Goal: Use online tool/utility: Use online tool/utility

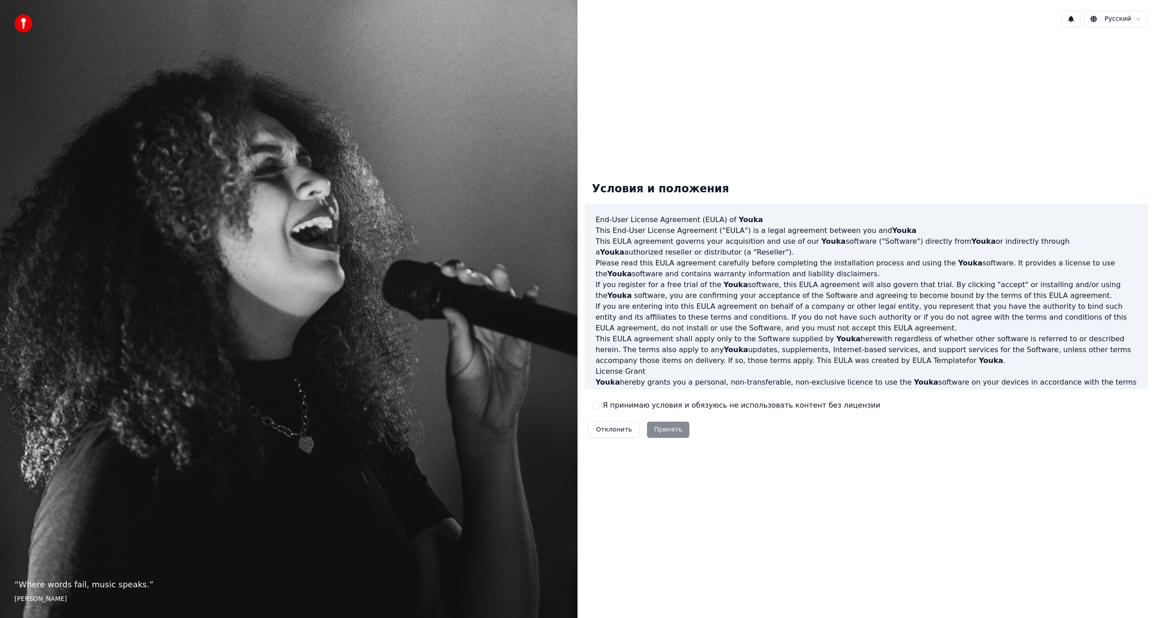
click at [662, 429] on div "Отклонить Принять" at bounding box center [639, 429] width 108 height 23
click at [597, 409] on div "Я принимаю условия и обязуюсь не использовать контент без лицензии" at bounding box center [736, 405] width 288 height 11
click at [597, 406] on button "Я принимаю условия и обязуюсь не использовать контент без лицензии" at bounding box center [595, 405] width 7 height 7
click at [653, 426] on button "Принять" at bounding box center [668, 429] width 43 height 16
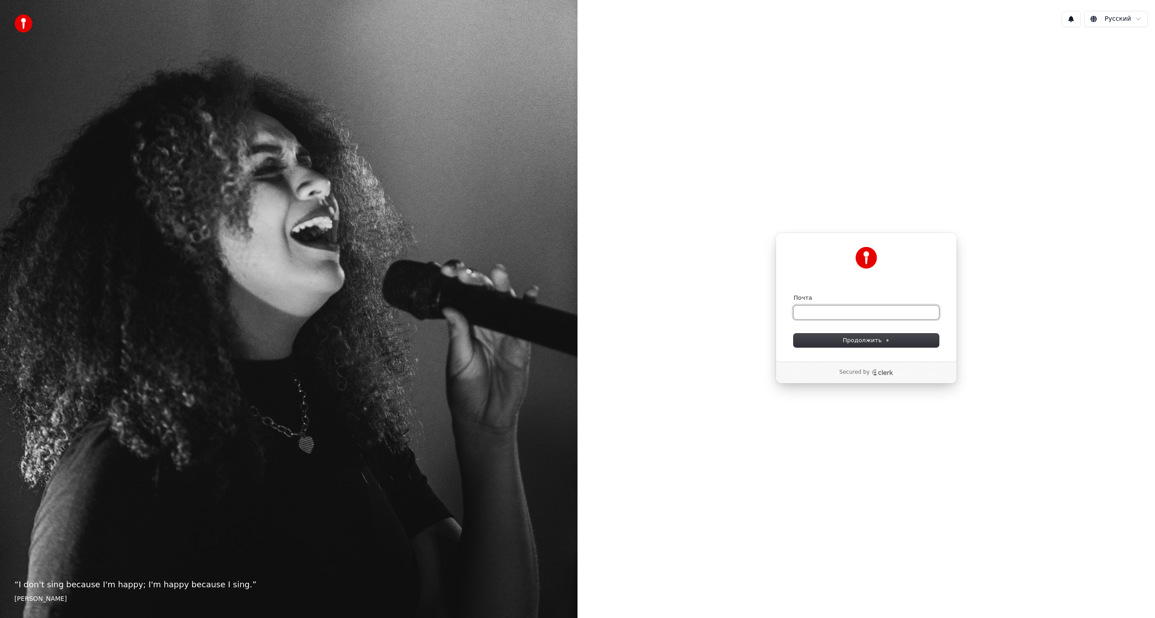
click at [806, 307] on input "Почта" at bounding box center [866, 313] width 145 height 14
type input "*"
click at [874, 342] on span "Продолжить" at bounding box center [866, 340] width 47 height 8
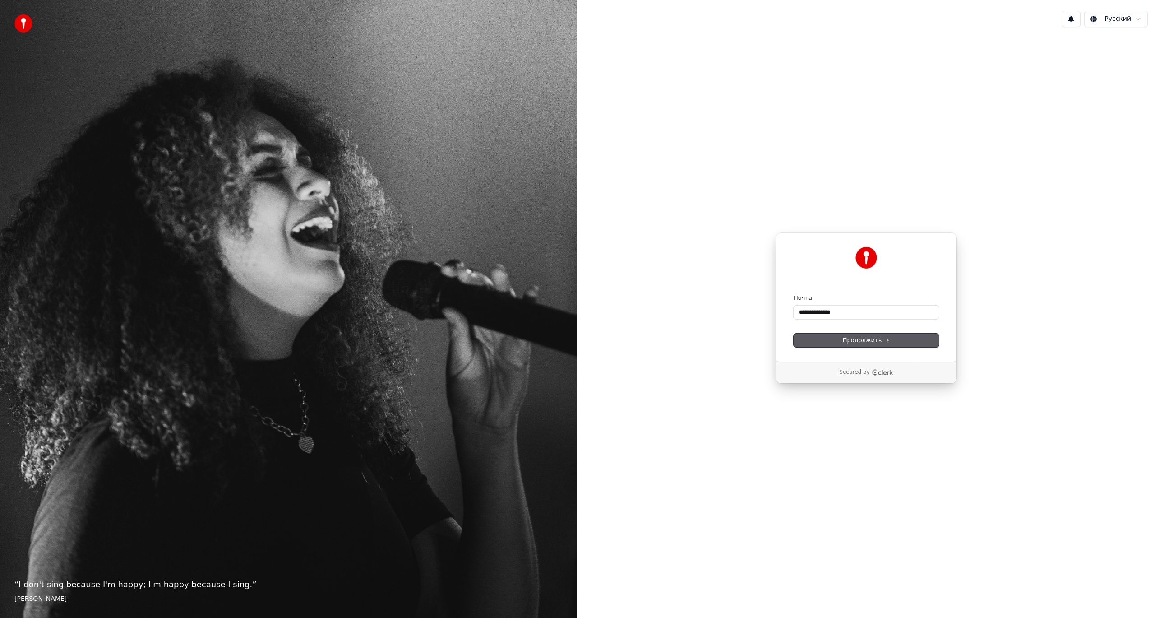
type input "**********"
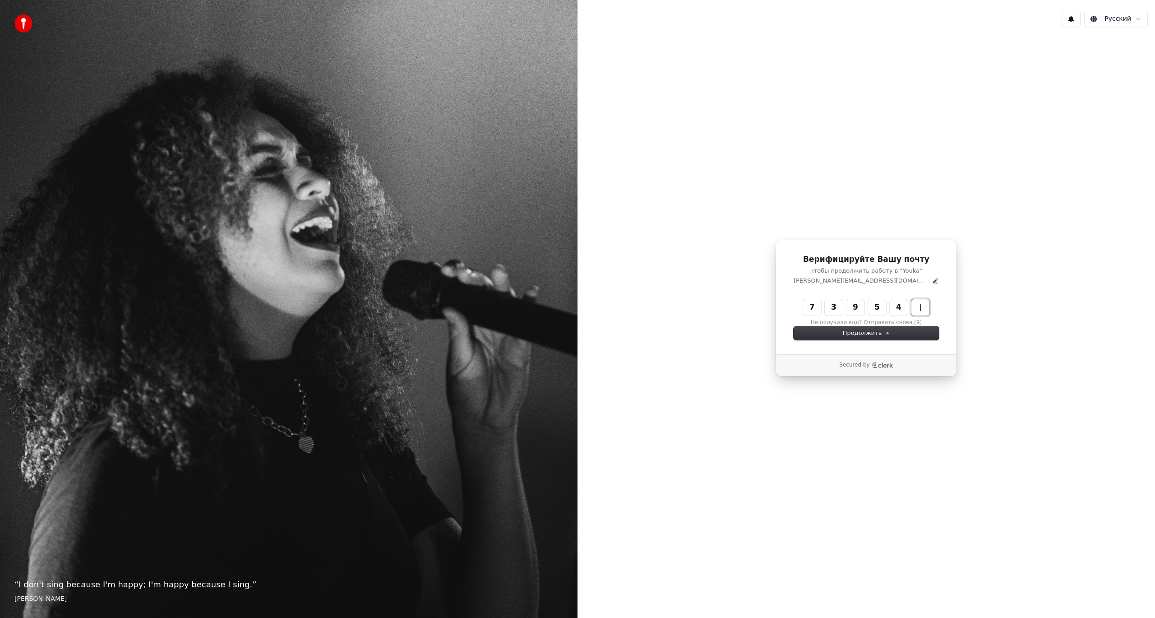
type input "******"
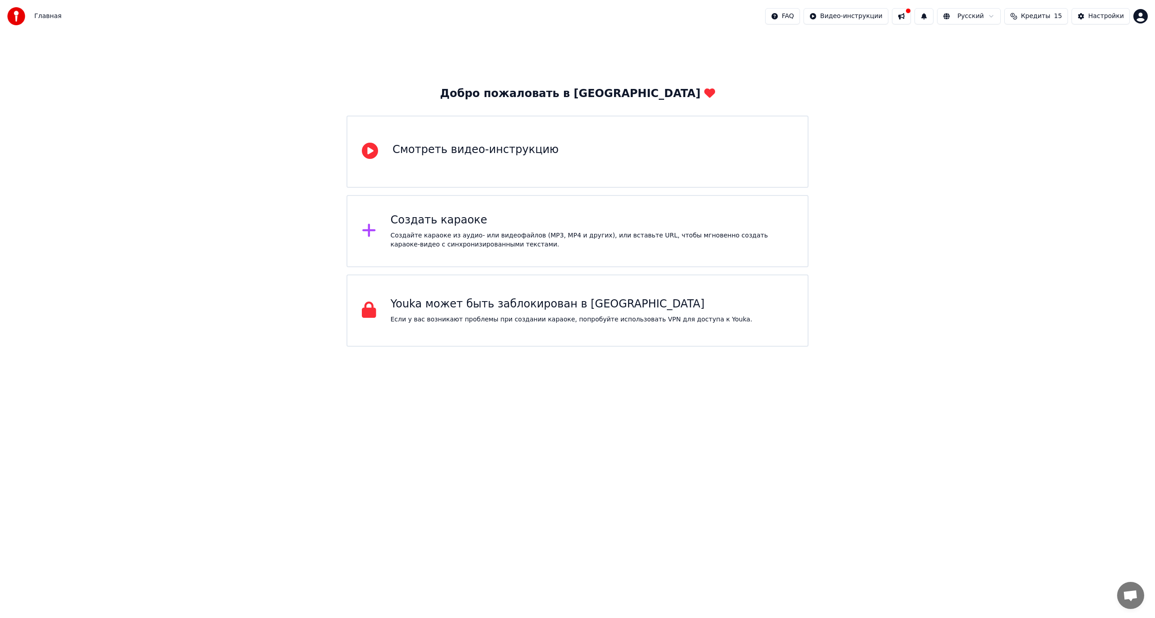
click at [502, 162] on div "Смотреть видео-инструкцию" at bounding box center [578, 152] width 462 height 72
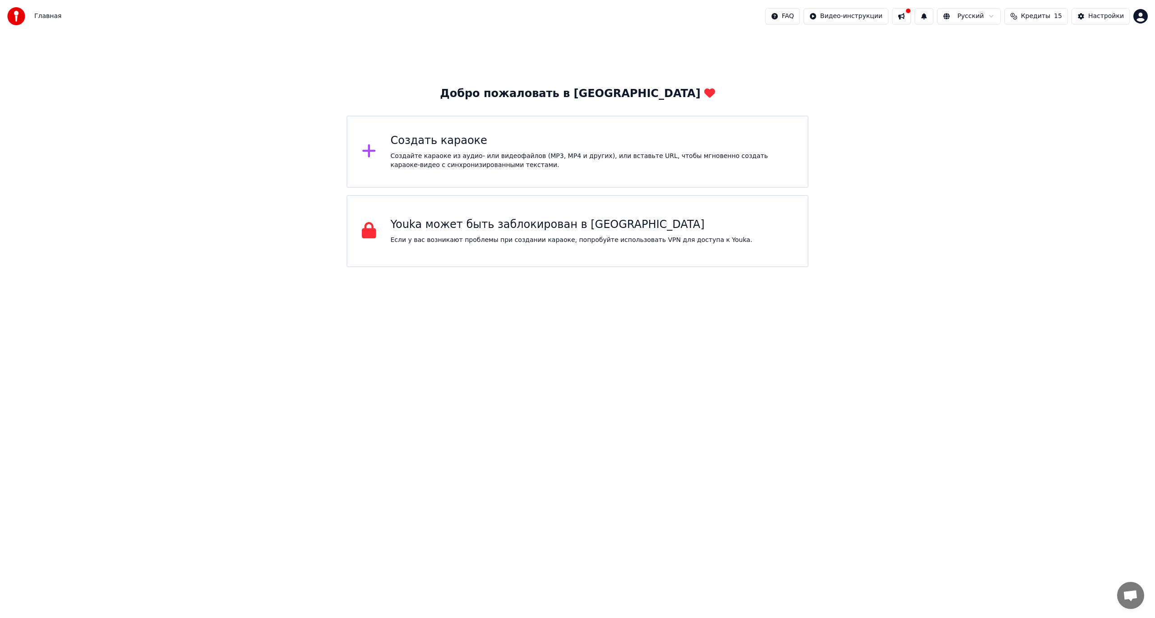
click at [406, 135] on div "Создать караоке" at bounding box center [592, 141] width 403 height 14
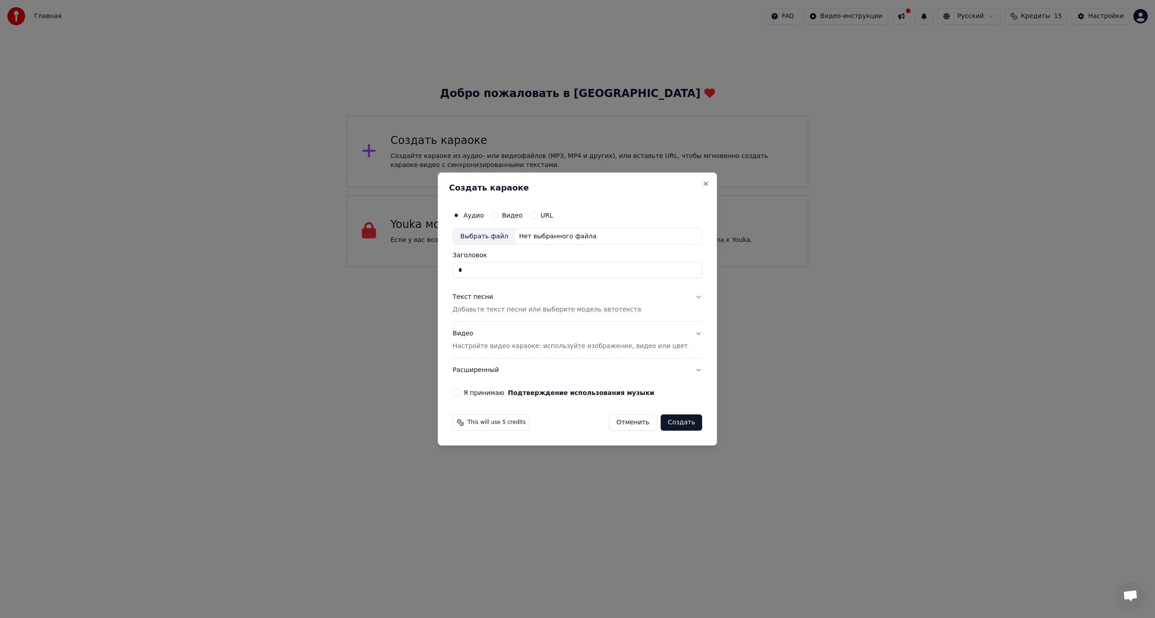
click at [681, 428] on button "Создать" at bounding box center [682, 422] width 42 height 16
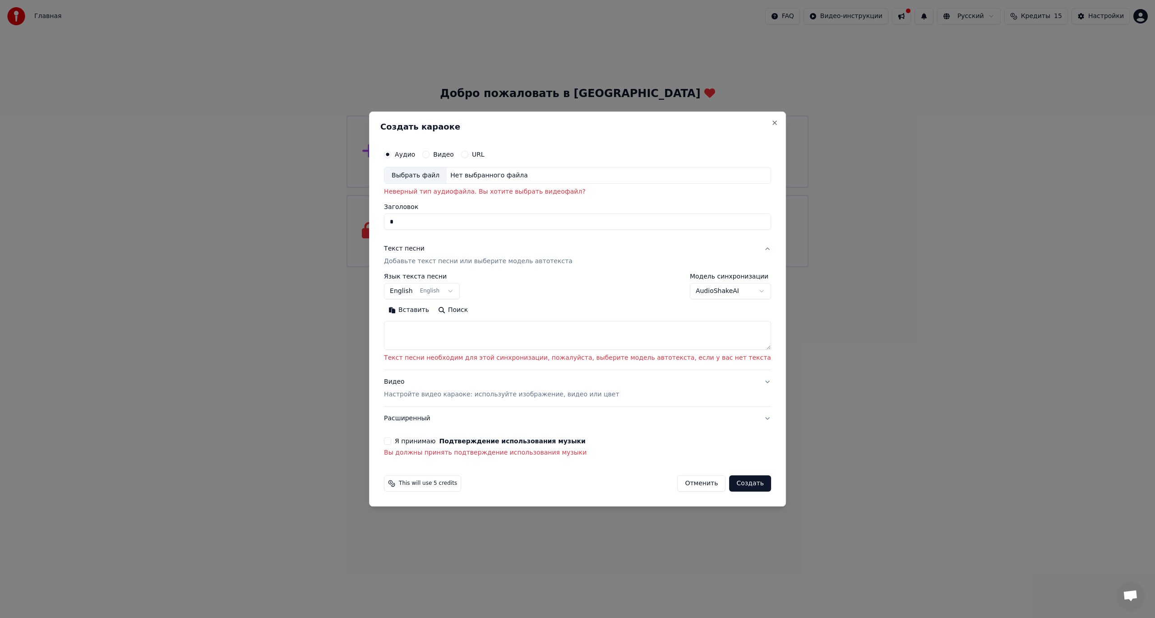
click at [441, 227] on input "*" at bounding box center [577, 222] width 387 height 16
type input "***"
click at [445, 177] on div "Выбрать файл" at bounding box center [415, 175] width 62 height 16
click at [454, 155] on label "Видео" at bounding box center [443, 154] width 21 height 6
click at [430, 155] on button "Видео" at bounding box center [425, 154] width 7 height 7
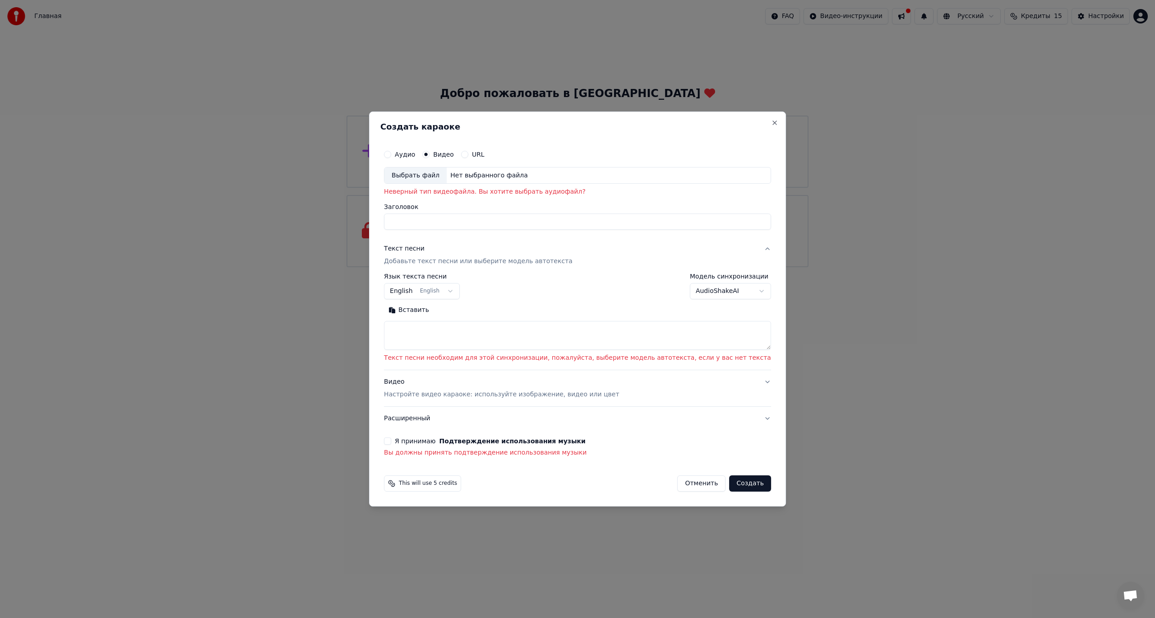
click at [433, 176] on div "Выбрать файл" at bounding box center [415, 175] width 62 height 16
drag, startPoint x: 679, startPoint y: 490, endPoint x: 677, endPoint y: 485, distance: 5.0
click at [677, 485] on button "Отменить" at bounding box center [701, 483] width 48 height 16
select select
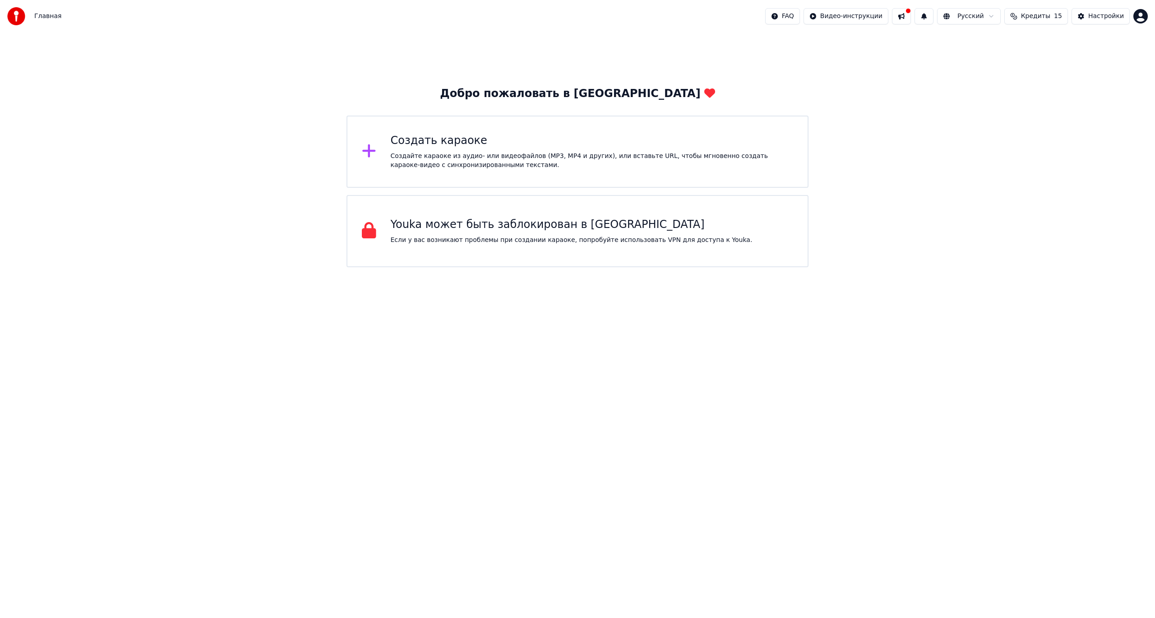
click at [448, 160] on div "Создайте караоке из аудио- или видеофайлов (MP3, MP4 и других), или вставьте UR…" at bounding box center [592, 161] width 403 height 18
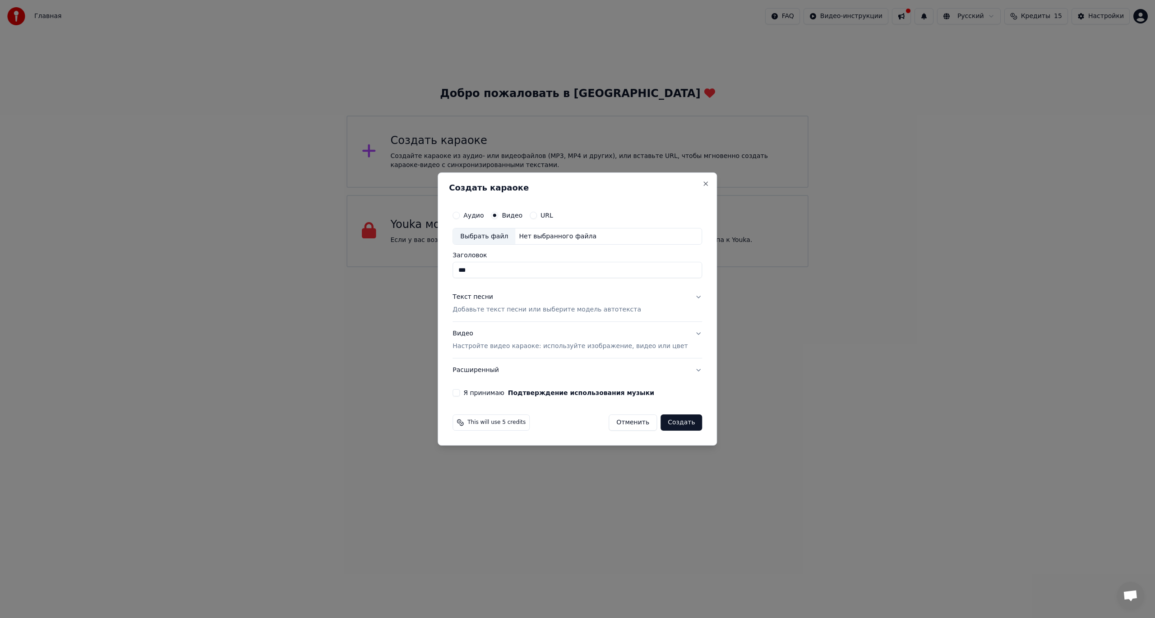
type input "***"
click at [663, 429] on button "Создать" at bounding box center [682, 422] width 42 height 16
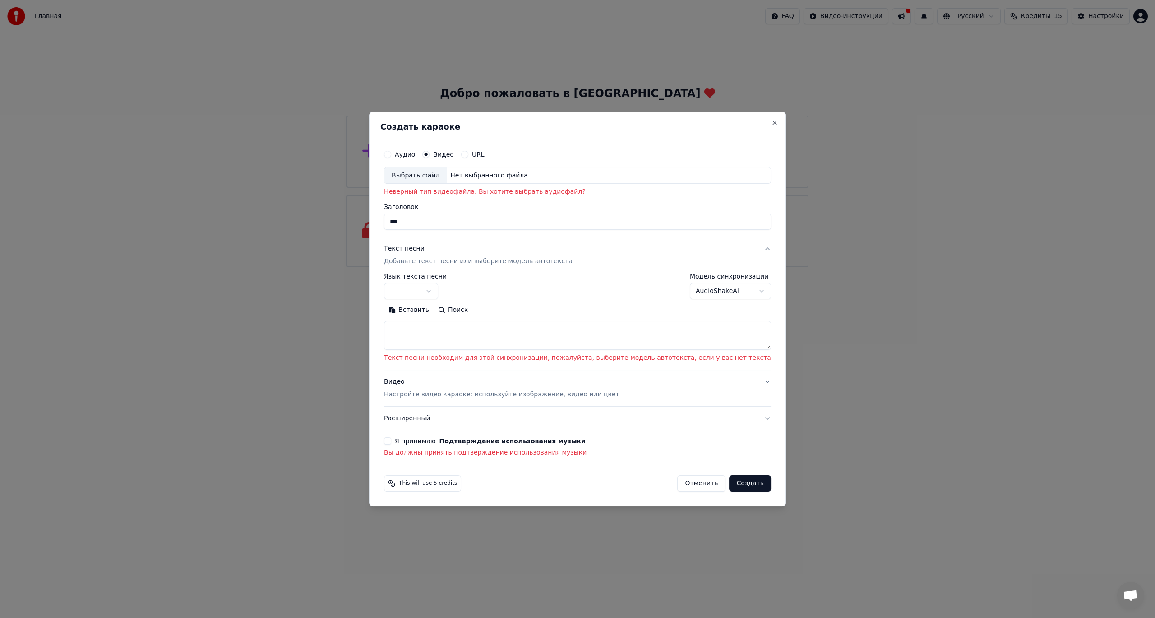
select select "**"
click at [677, 482] on button "Отменить" at bounding box center [701, 483] width 48 height 16
select select
